Goal: Find specific page/section: Locate a particular part of the current website

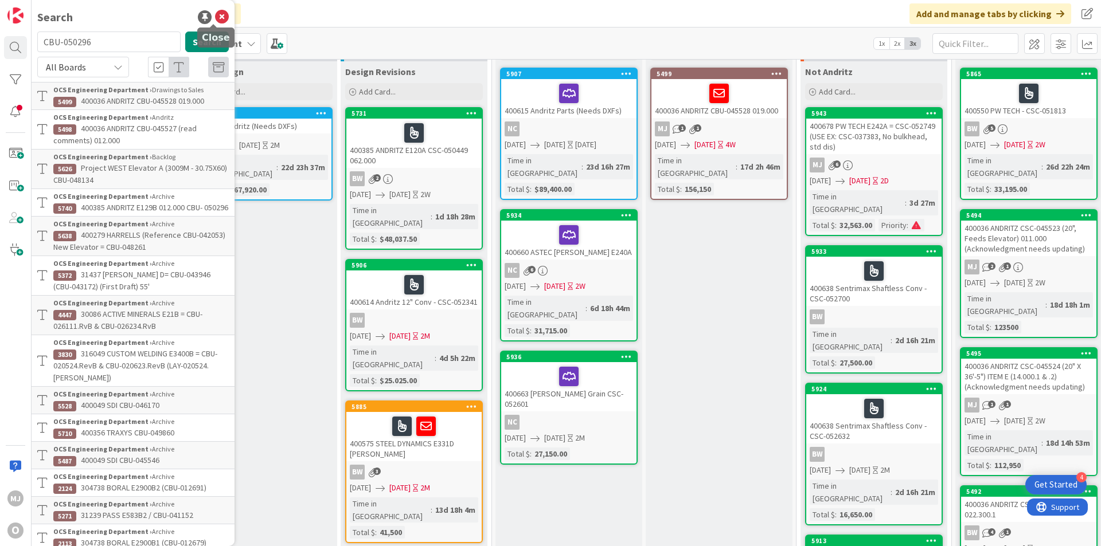
click at [215, 16] on icon at bounding box center [222, 17] width 14 height 14
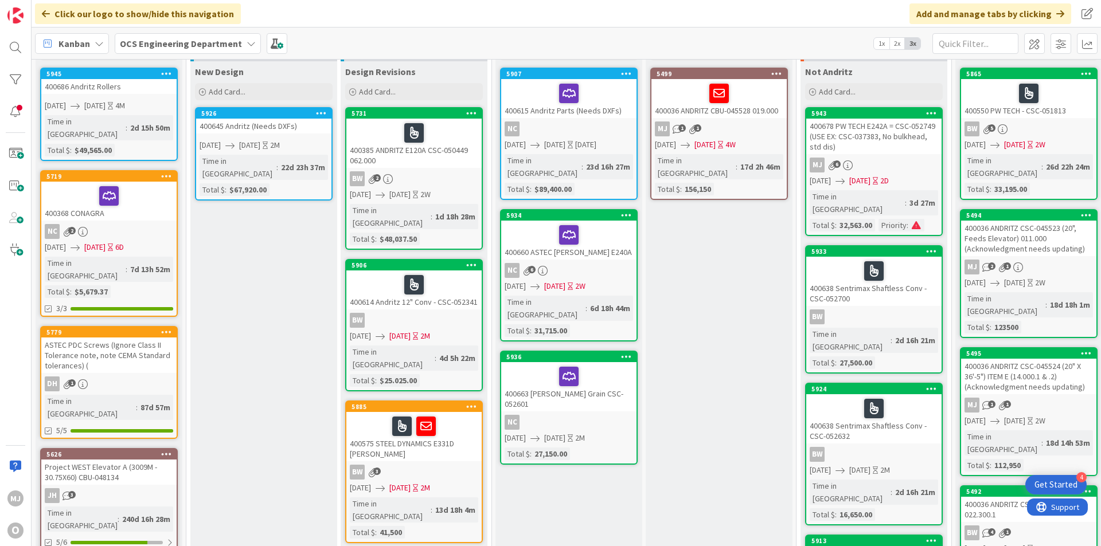
click at [315, 26] on div "Click our logo to show/hide this navigation Add and manage tabs by clicking" at bounding box center [566, 14] width 1069 height 28
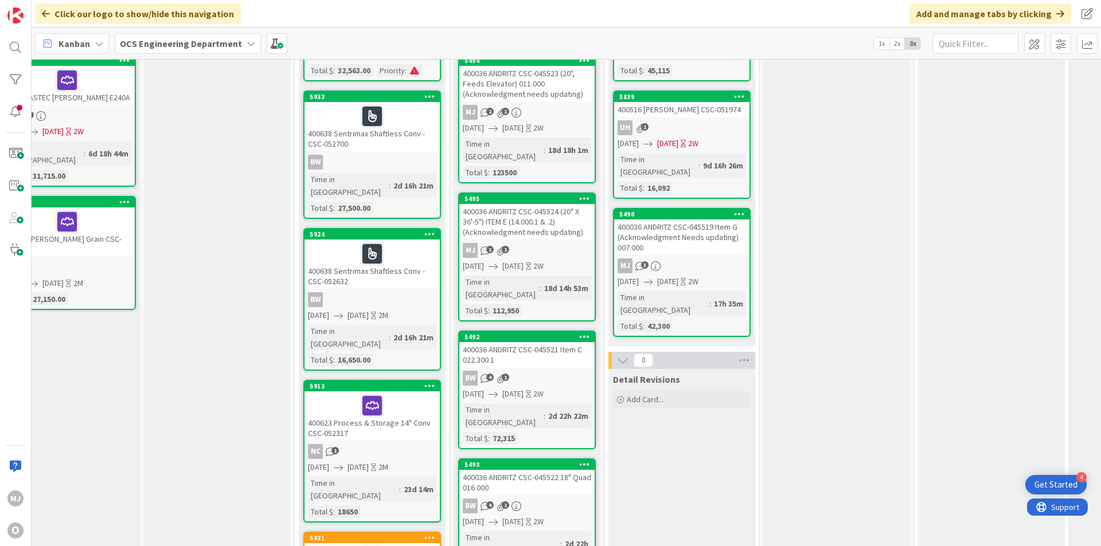
scroll to position [0, 502]
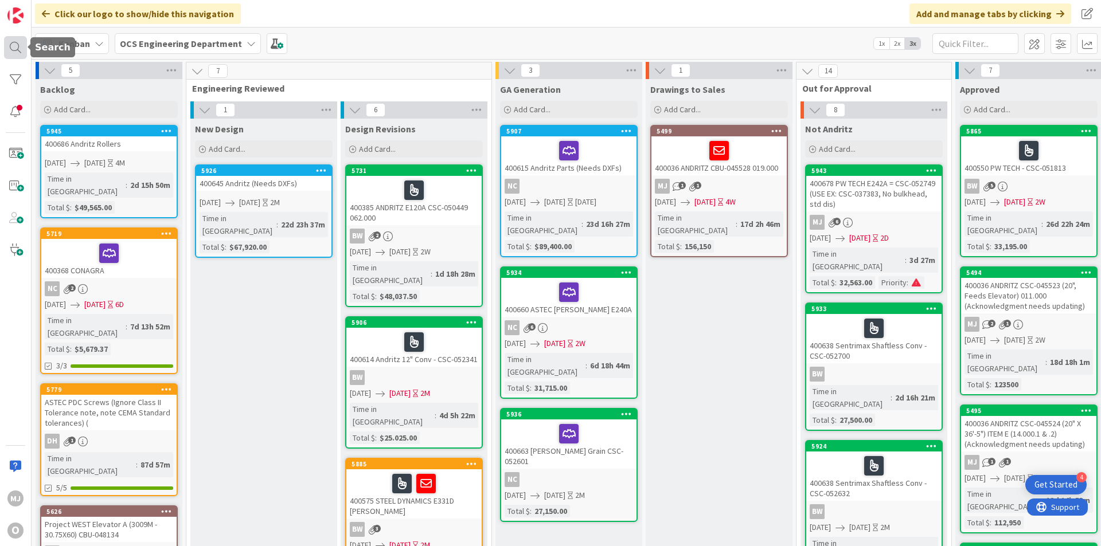
click at [14, 46] on div at bounding box center [15, 47] width 23 height 23
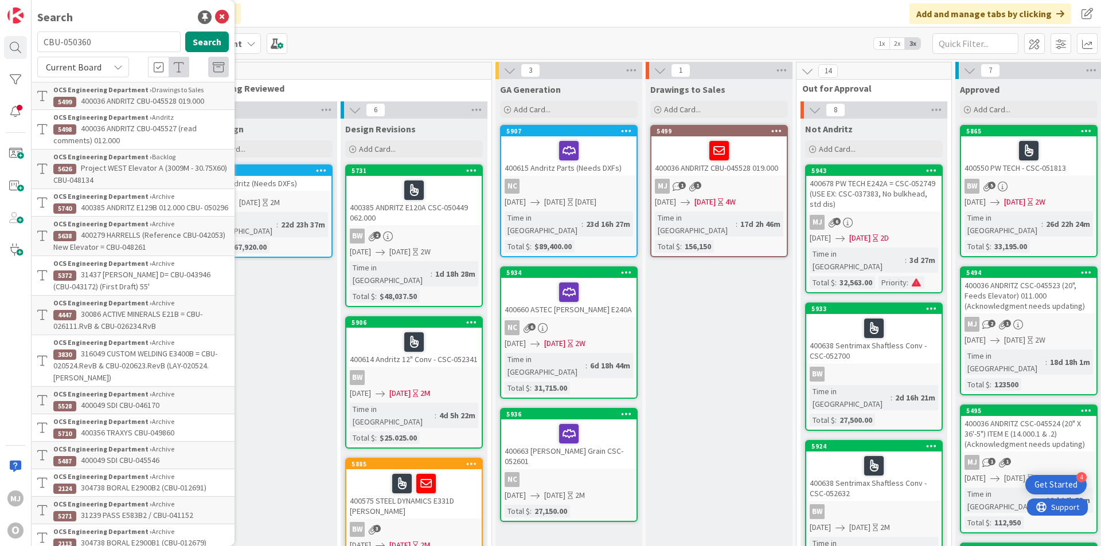
type input "CBU-050360"
click at [119, 63] on icon at bounding box center [118, 67] width 9 height 9
click at [85, 110] on span "All Boards" at bounding box center [103, 114] width 119 height 17
click at [116, 210] on span "400385 ANDRITZ E128B 019.000 CBU- 050360" at bounding box center [154, 207] width 147 height 10
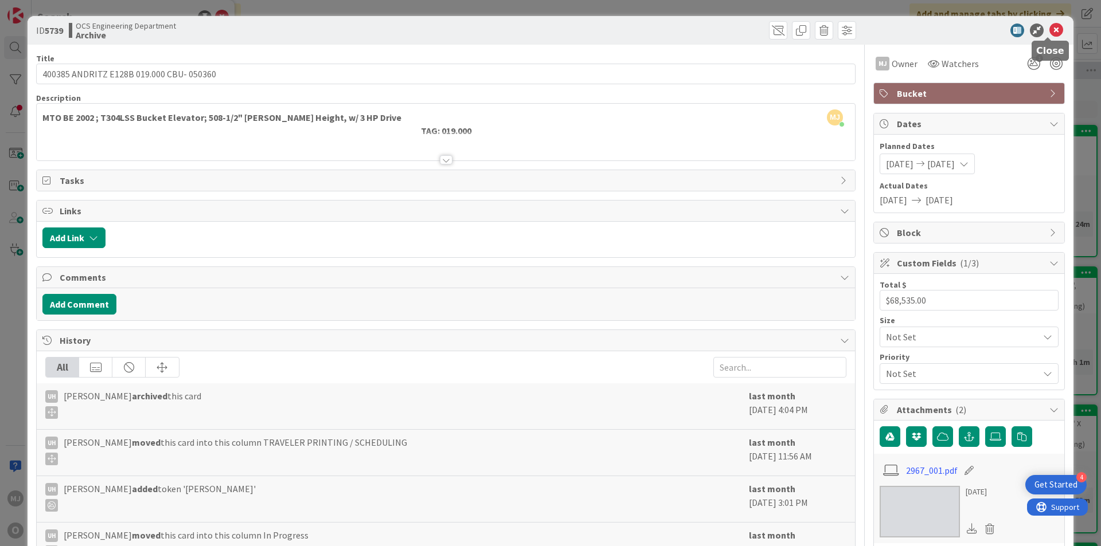
click at [1049, 29] on icon at bounding box center [1056, 31] width 14 height 14
